Goal: Information Seeking & Learning: Compare options

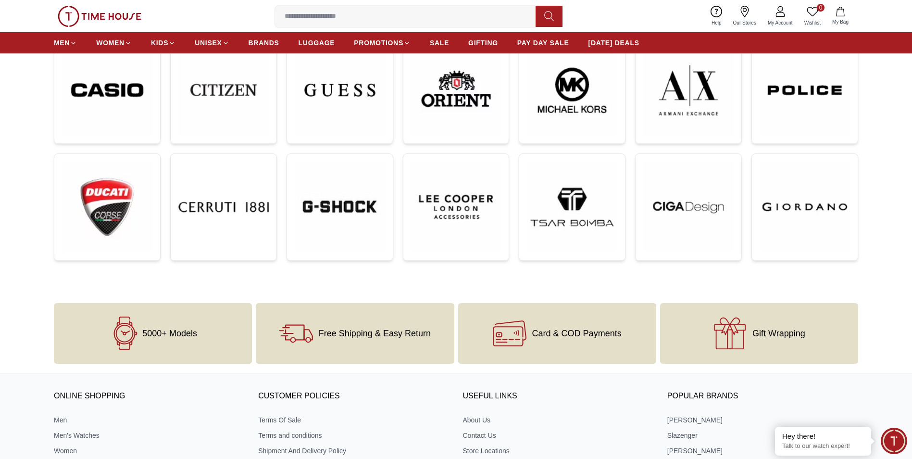
scroll to position [144, 0]
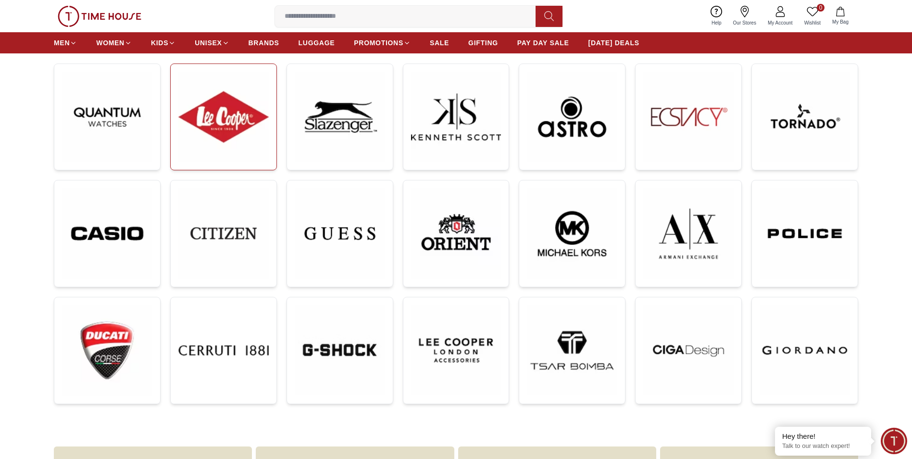
click at [236, 127] on img at bounding box center [223, 117] width 90 height 90
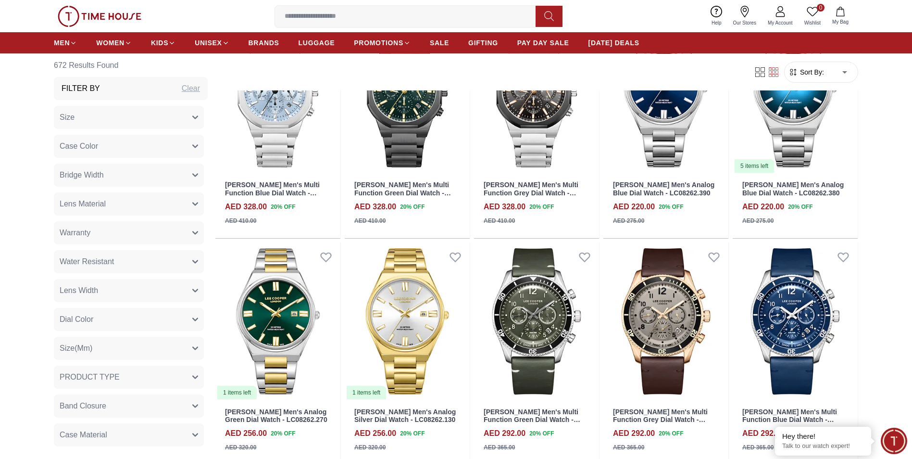
scroll to position [769, 0]
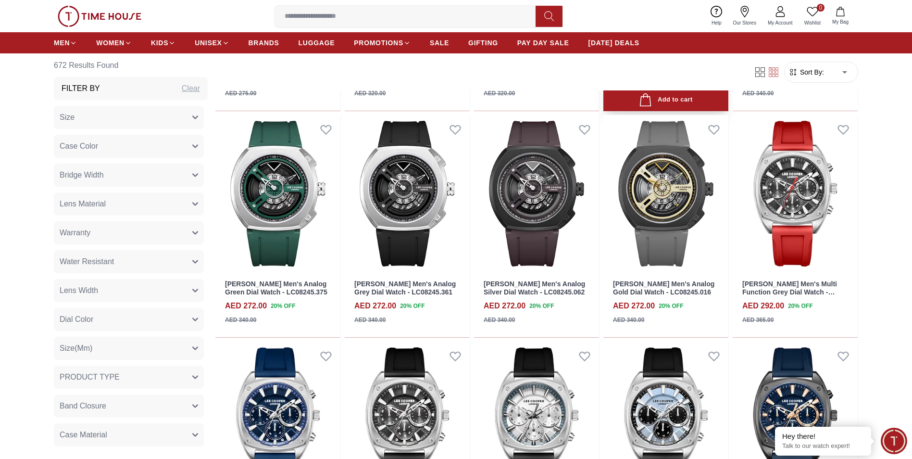
scroll to position [1683, 0]
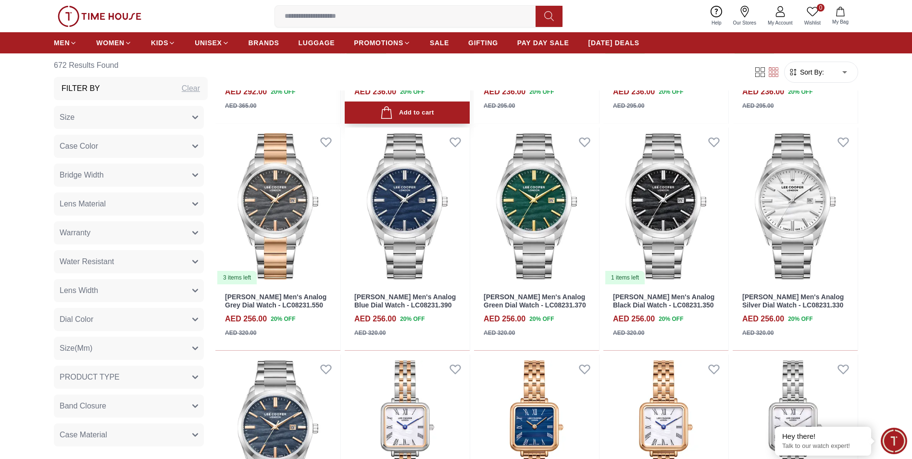
scroll to position [2115, 0]
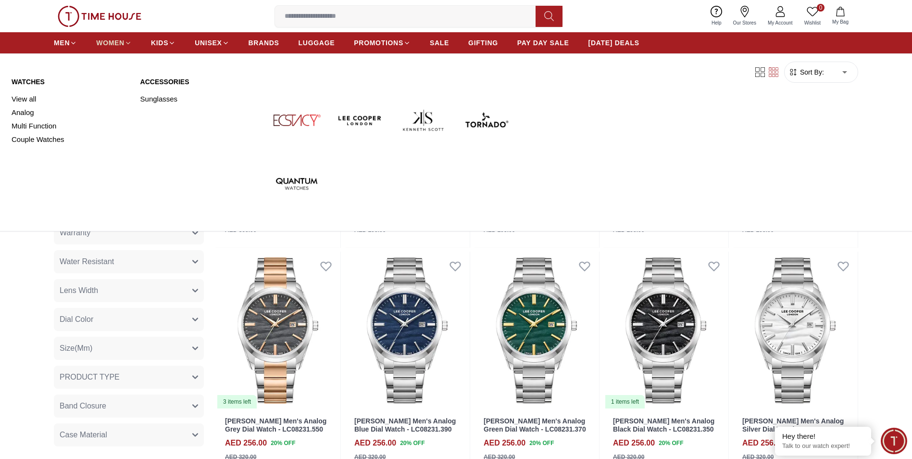
click at [121, 39] on span "WOMEN" at bounding box center [110, 43] width 28 height 10
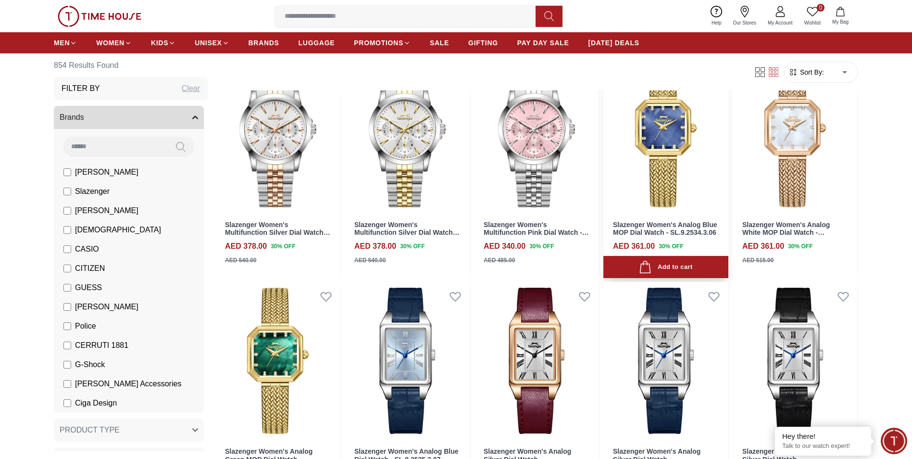
scroll to position [240, 0]
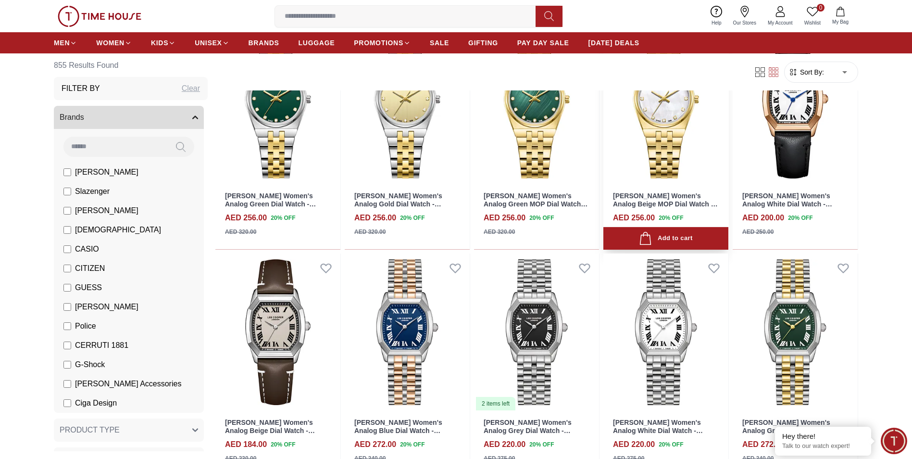
scroll to position [1731, 0]
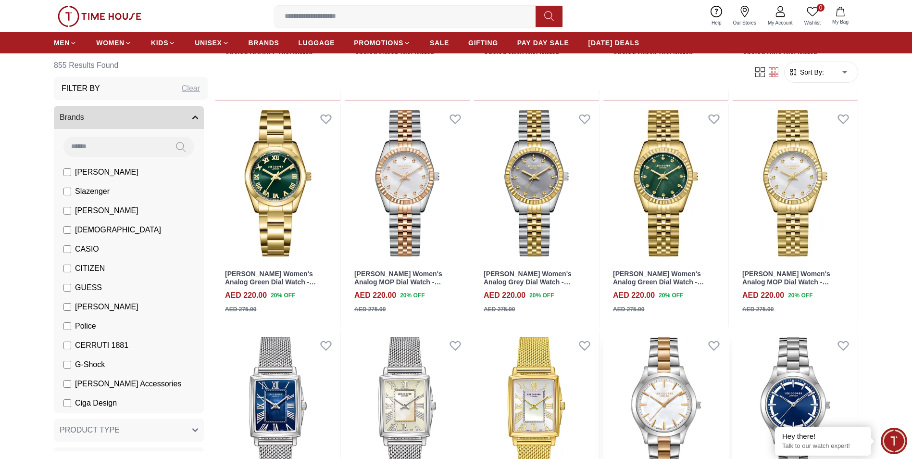
scroll to position [2260, 0]
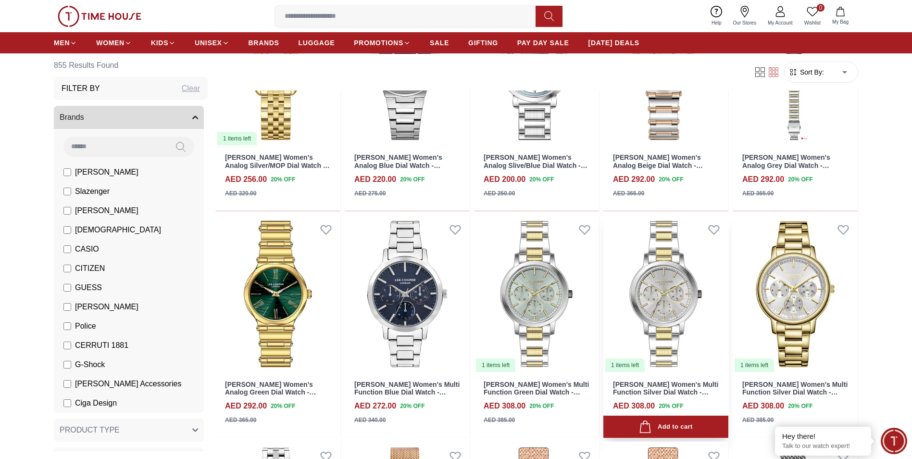
scroll to position [3077, 0]
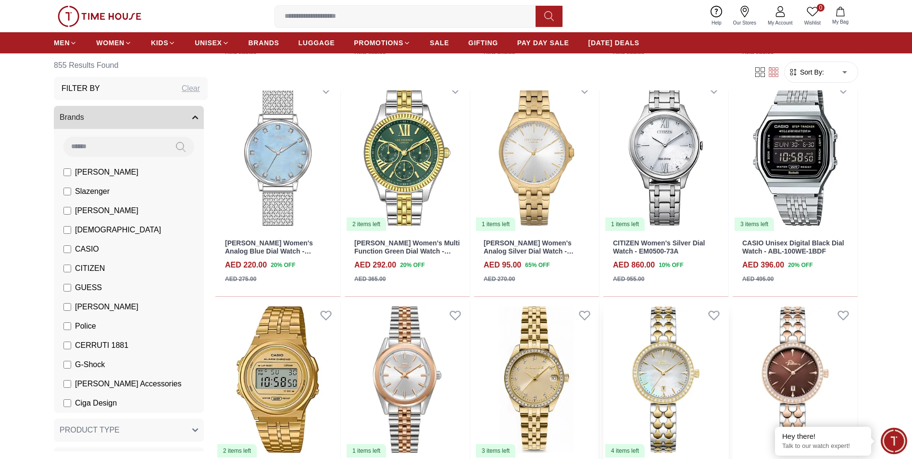
scroll to position [3654, 0]
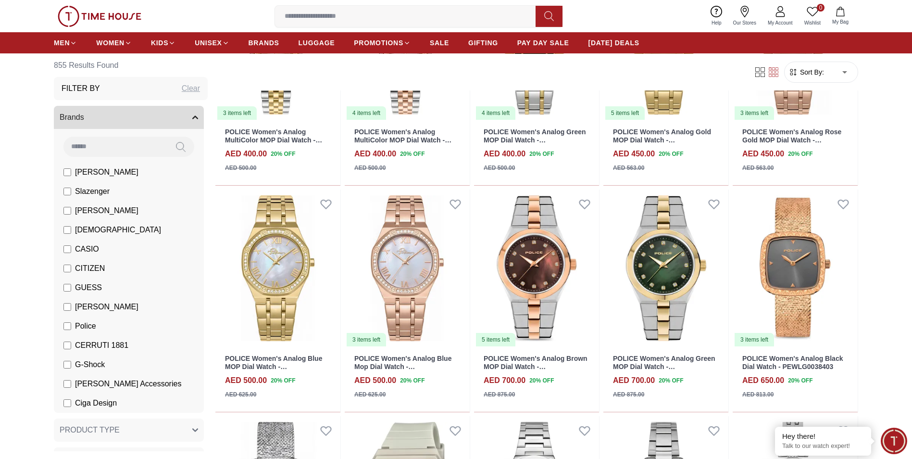
scroll to position [4615, 0]
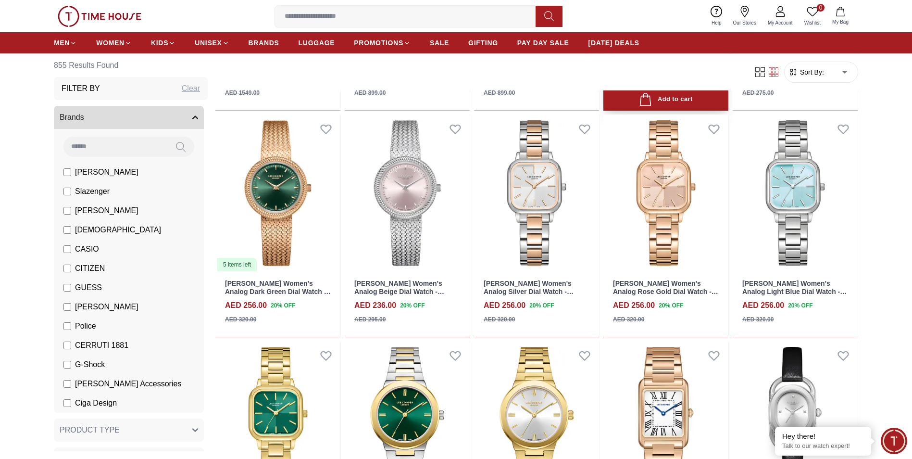
scroll to position [5721, 0]
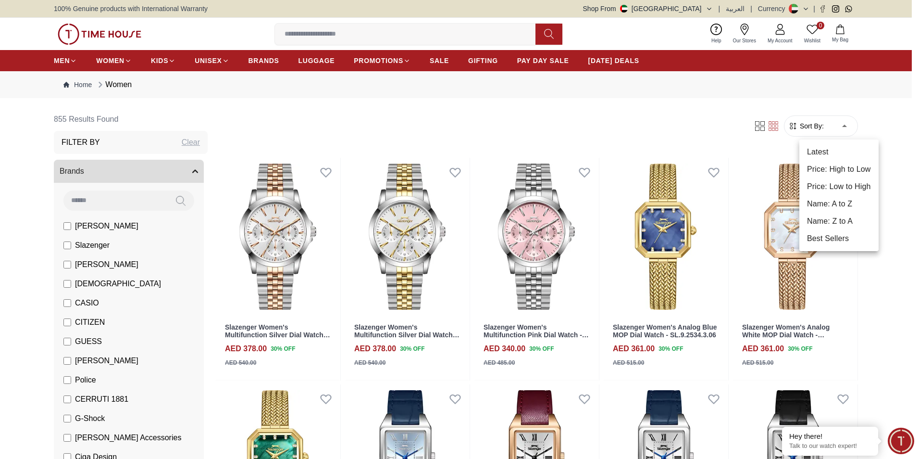
click at [839, 184] on li "Price: Low to High" at bounding box center [839, 186] width 79 height 17
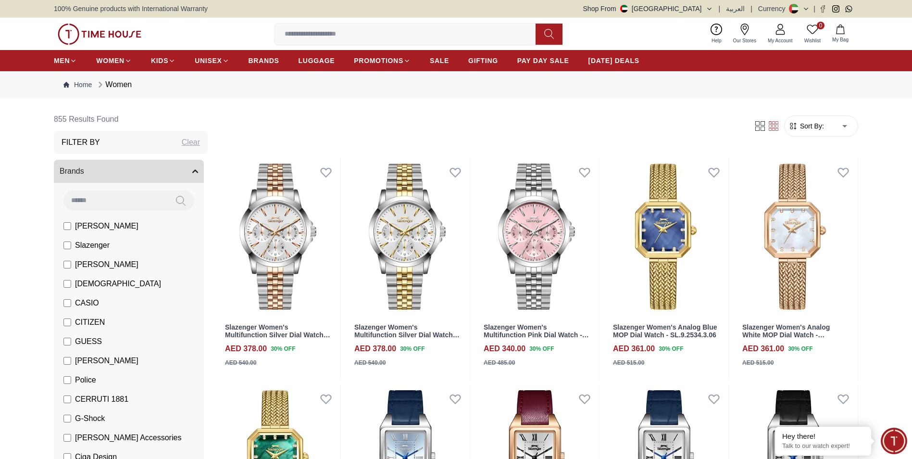
type input "*"
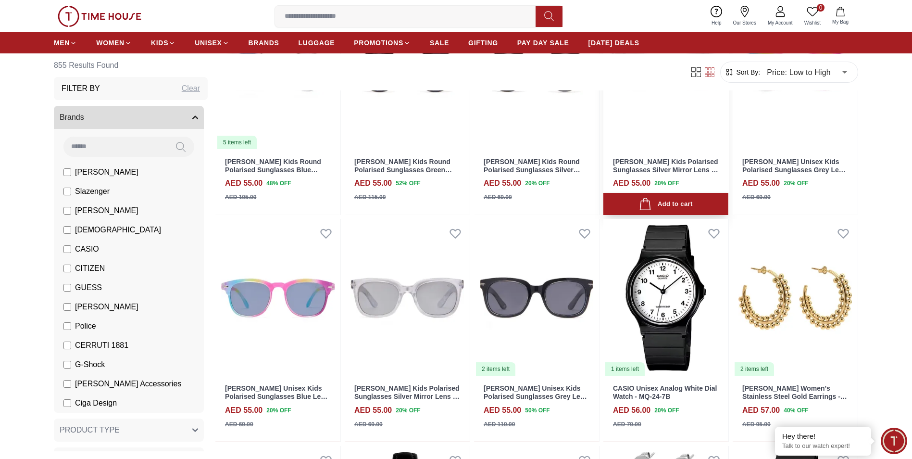
scroll to position [1635, 0]
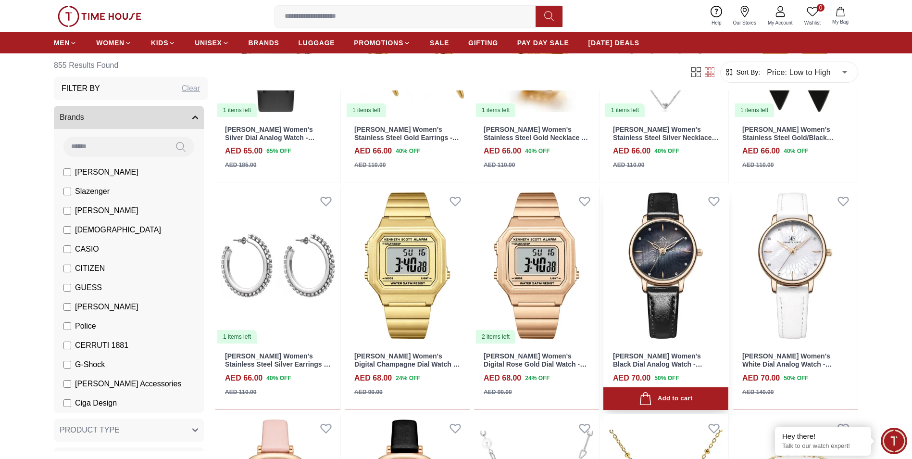
scroll to position [2356, 0]
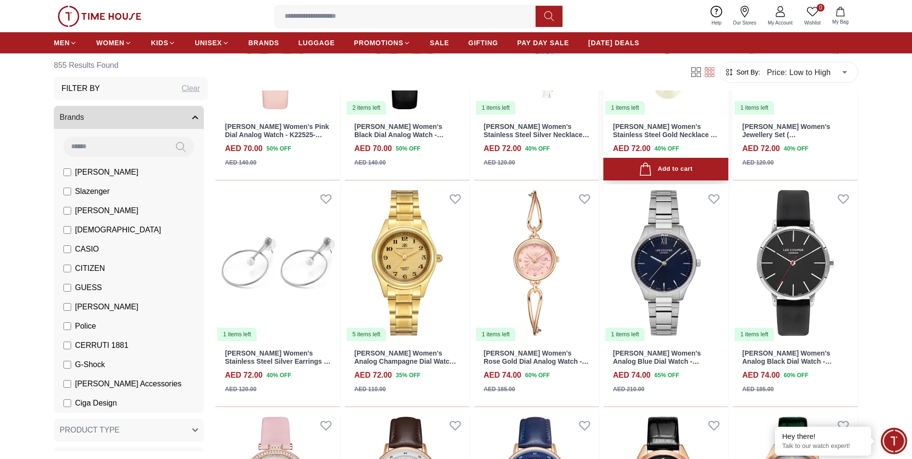
scroll to position [2933, 0]
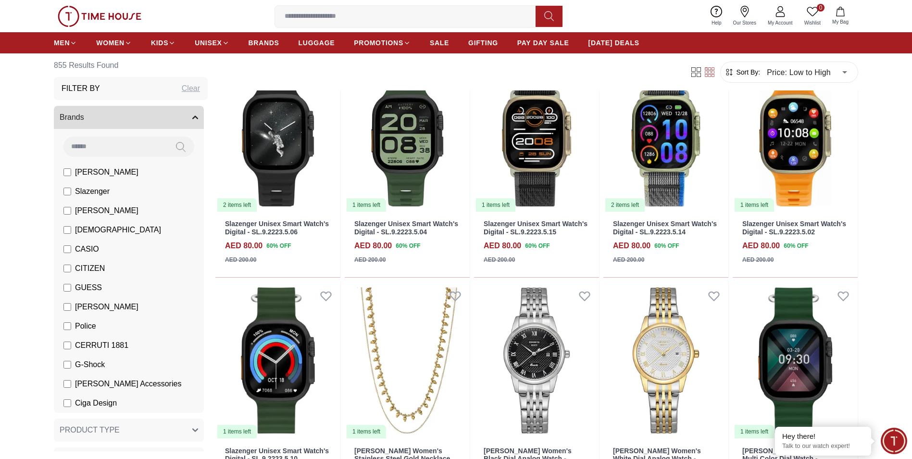
scroll to position [3942, 0]
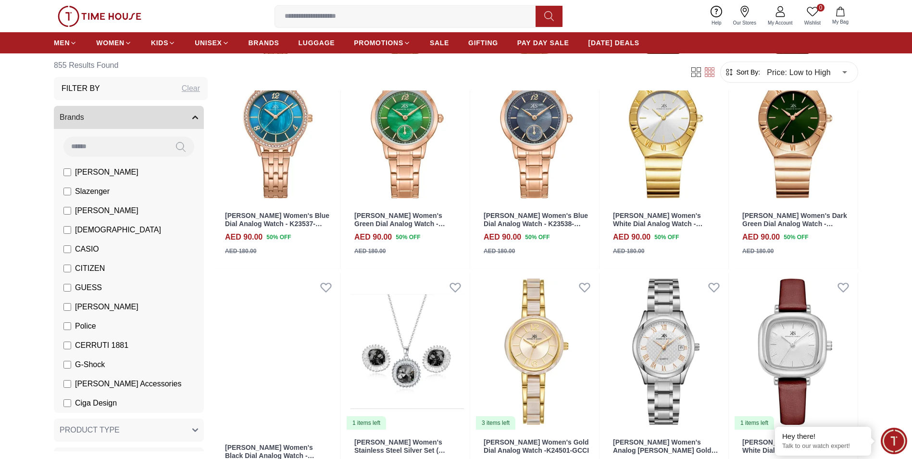
scroll to position [5096, 0]
